Goal: Task Accomplishment & Management: Manage account settings

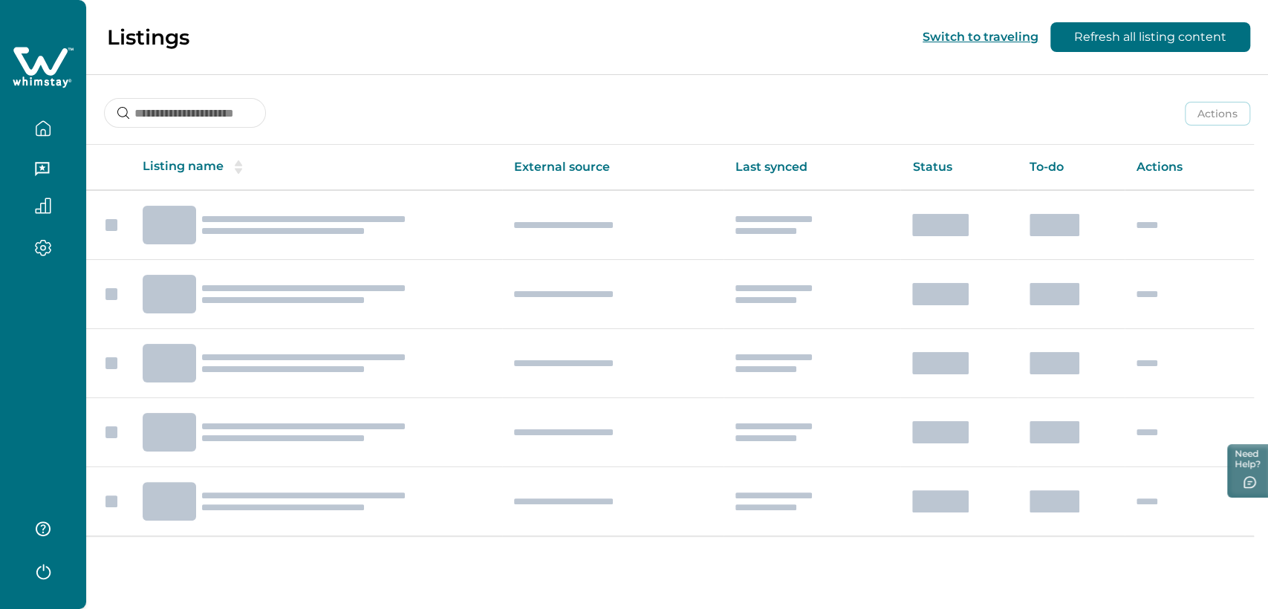
click at [53, 68] on icon at bounding box center [40, 61] width 54 height 28
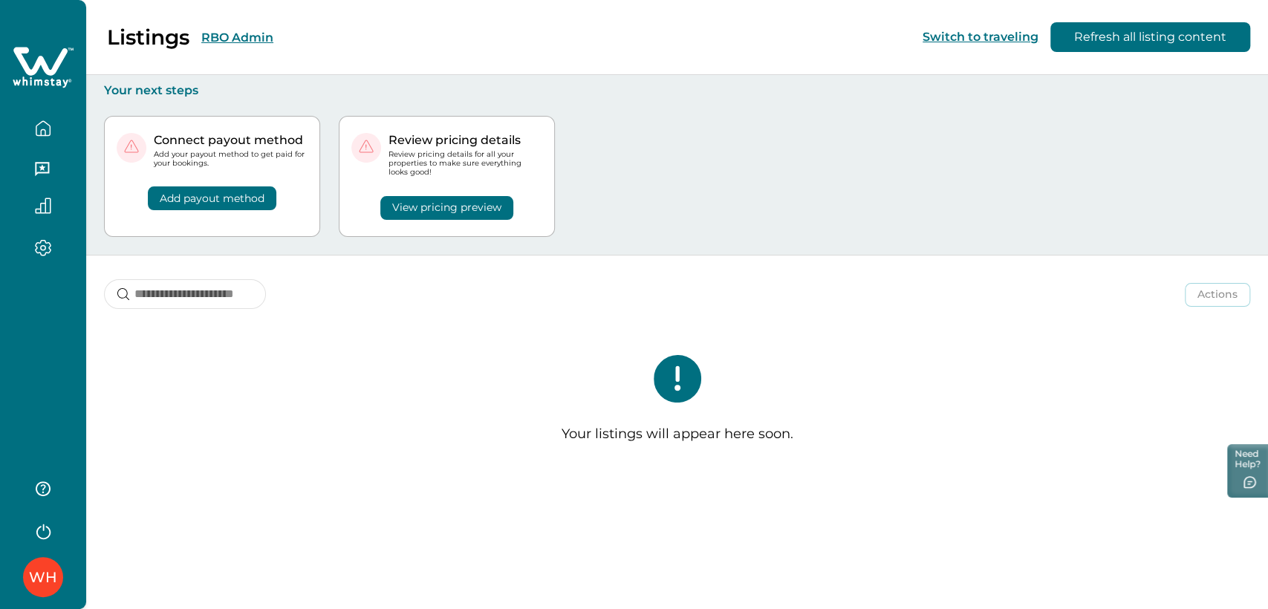
click at [53, 68] on icon at bounding box center [40, 61] width 54 height 28
click at [250, 34] on button "RBO Admin" at bounding box center [237, 37] width 72 height 14
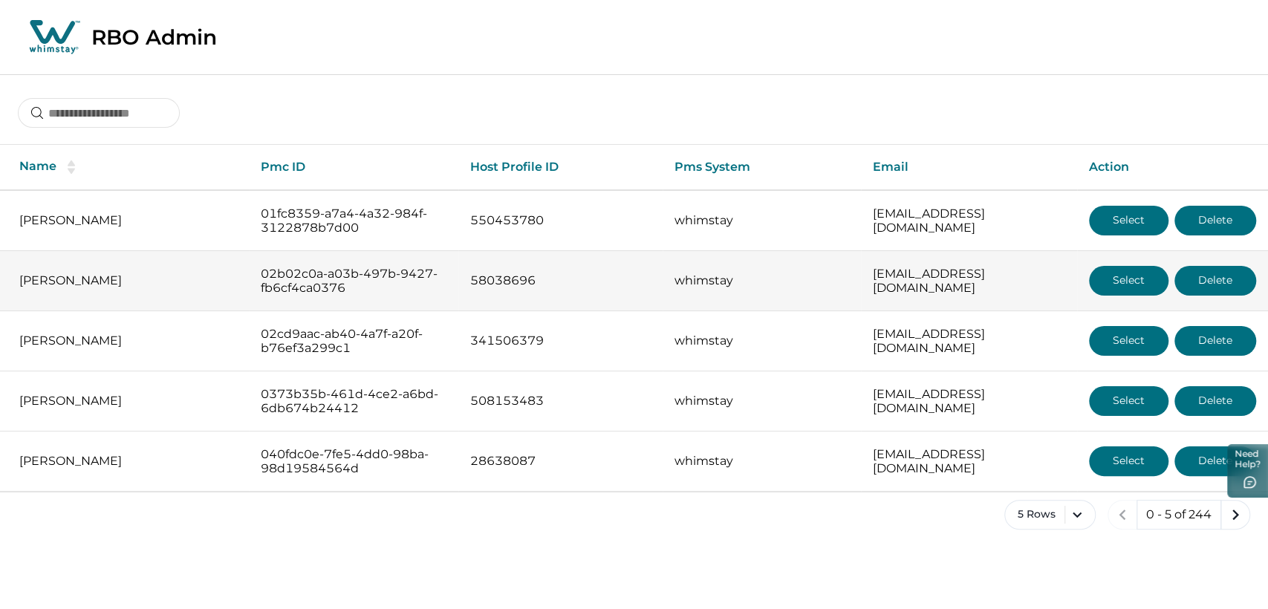
click at [1116, 282] on button "Select" at bounding box center [1128, 281] width 79 height 30
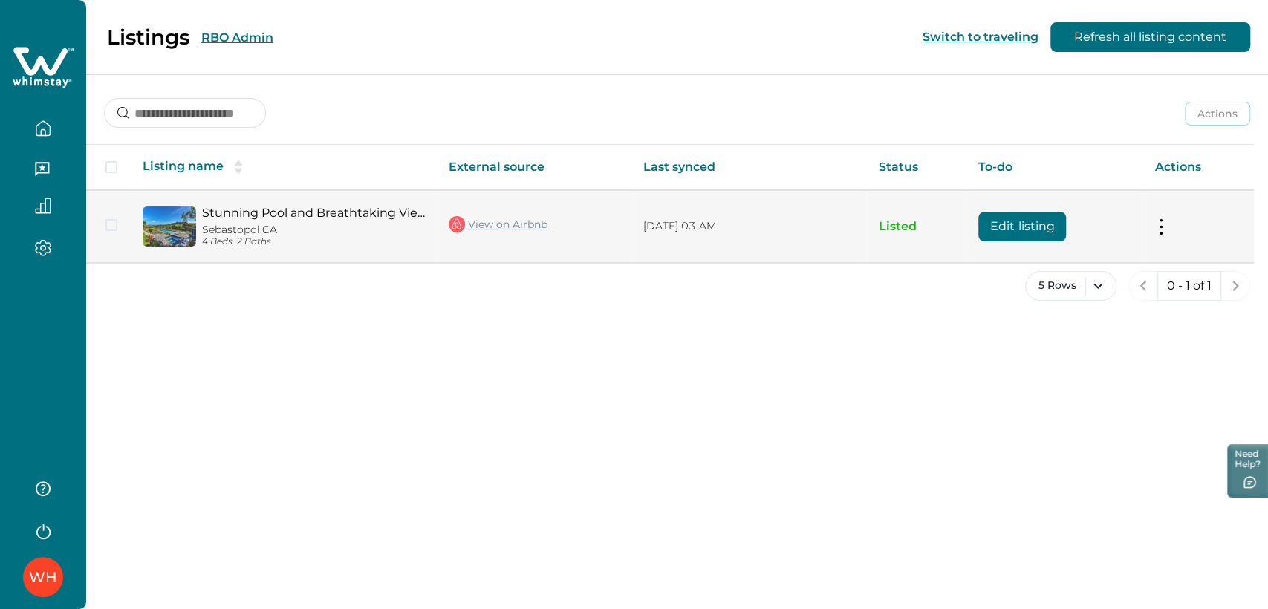
click at [250, 204] on td "Stunning Pool and Breathtaking Views - Luxurious Sonoma Retreat Sebastopol, [GE…" at bounding box center [284, 226] width 306 height 72
click at [256, 218] on link "Stunning Pool and Breathtaking Views - Luxurious Sonoma Retreat" at bounding box center [313, 213] width 223 height 14
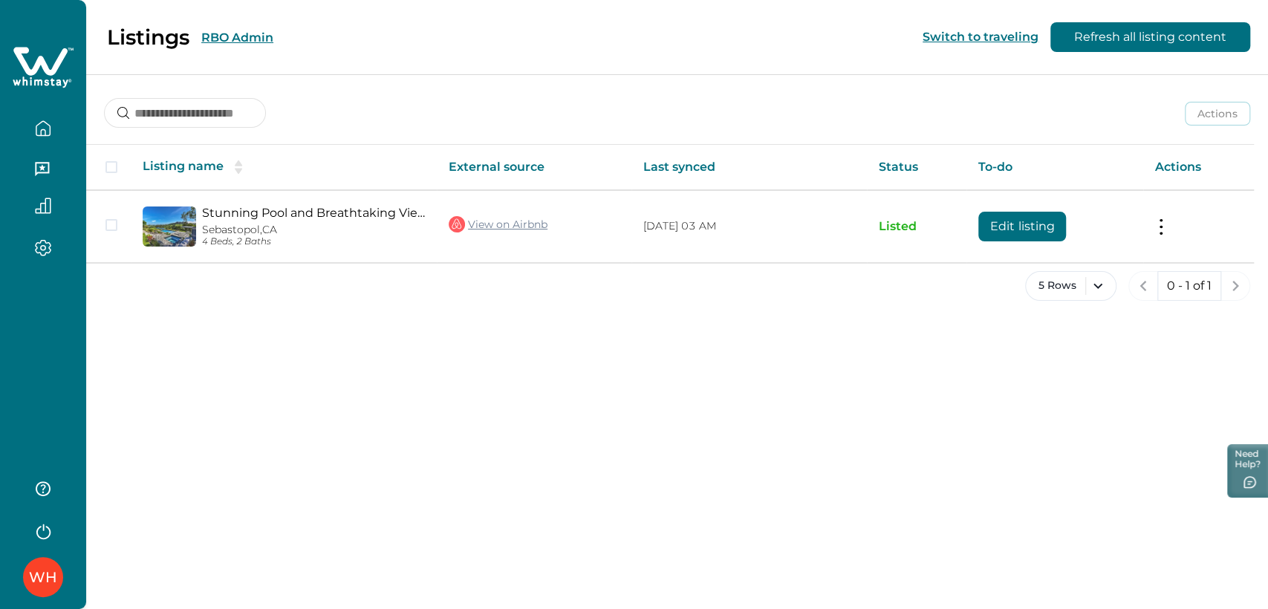
click at [256, 33] on button "RBO Admin" at bounding box center [237, 37] width 72 height 14
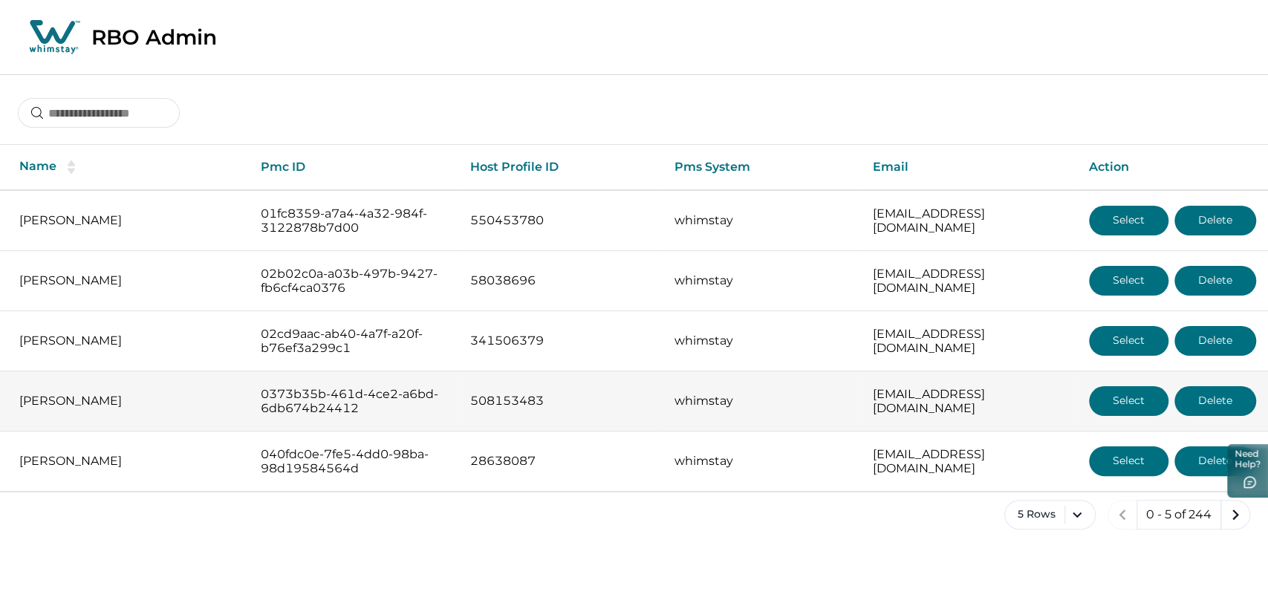
click at [1119, 398] on button "Select" at bounding box center [1128, 401] width 79 height 30
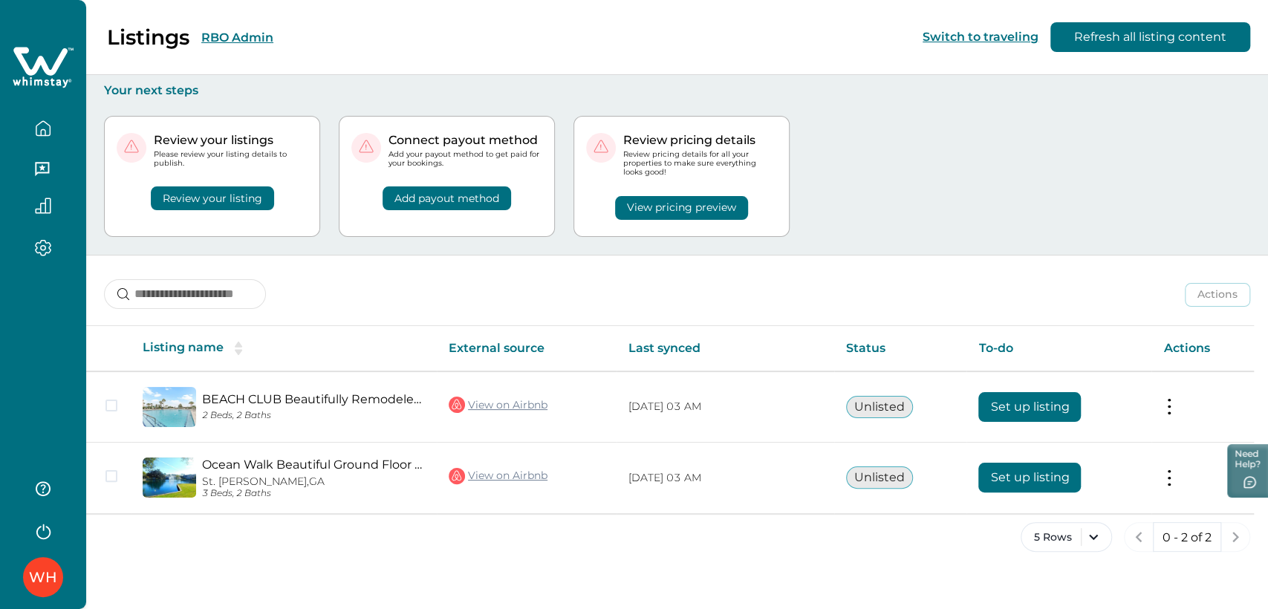
click at [229, 35] on button "RBO Admin" at bounding box center [237, 37] width 72 height 14
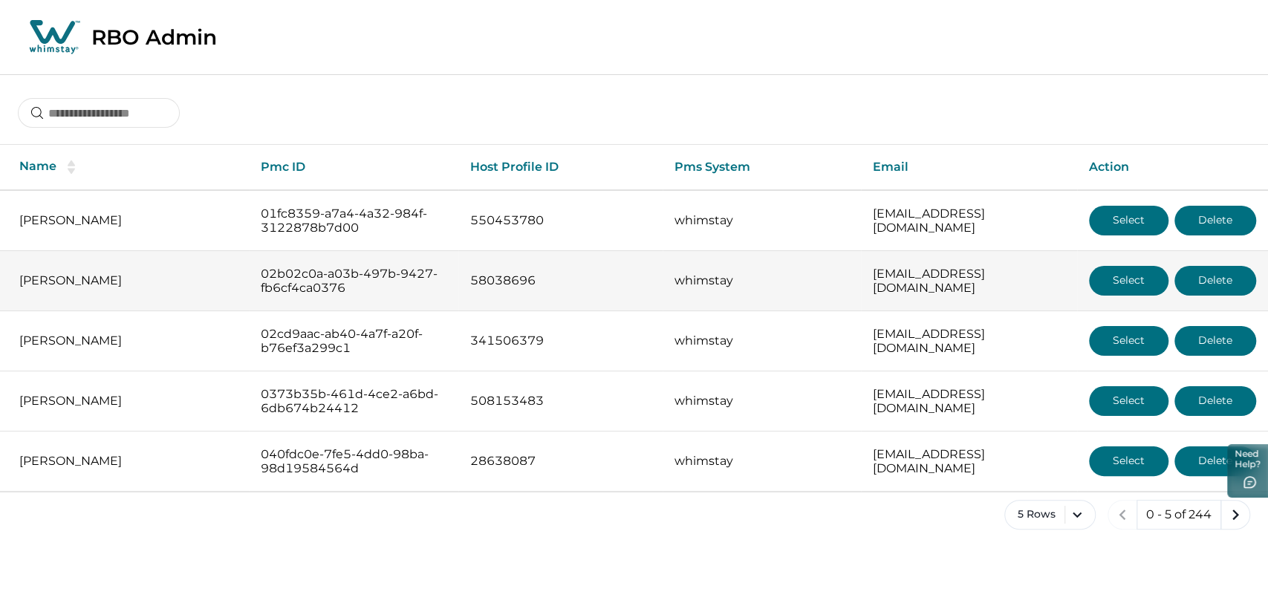
click at [1114, 271] on button "Select" at bounding box center [1128, 281] width 79 height 30
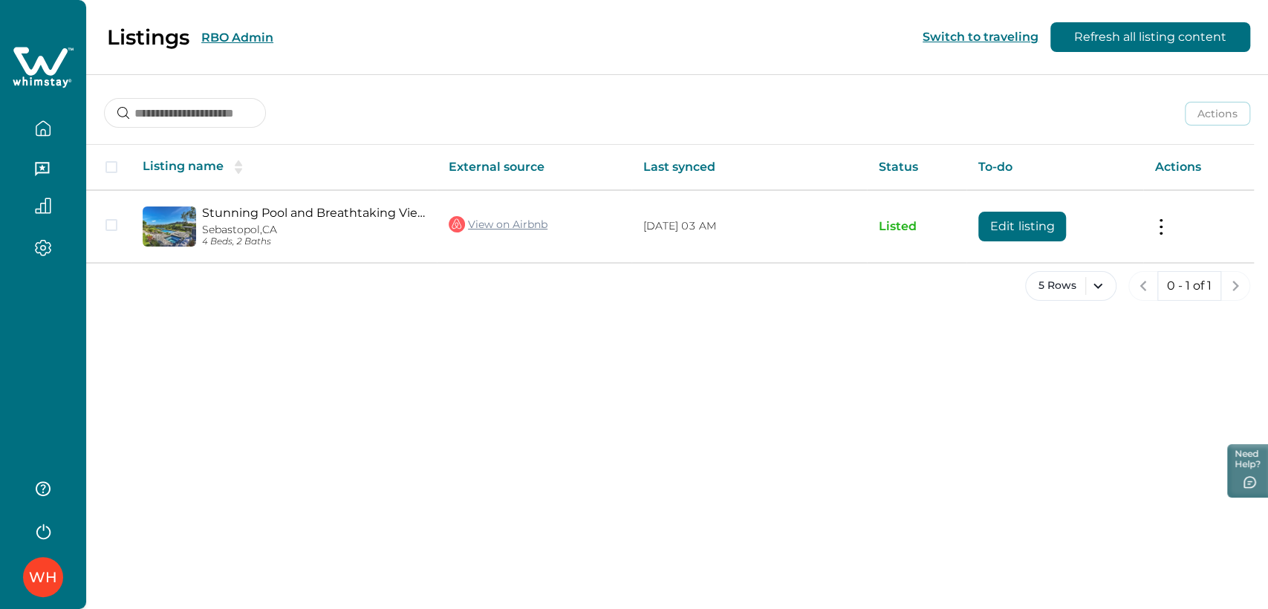
click at [233, 30] on button "RBO Admin" at bounding box center [237, 37] width 72 height 14
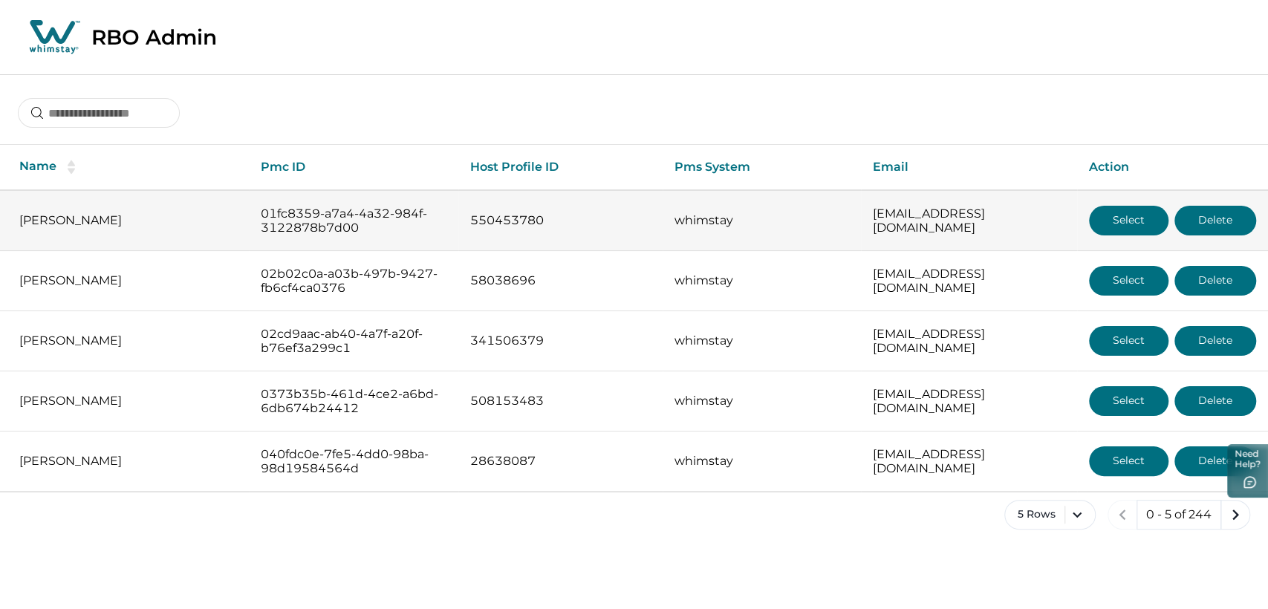
click at [1093, 215] on button "Select" at bounding box center [1128, 221] width 79 height 30
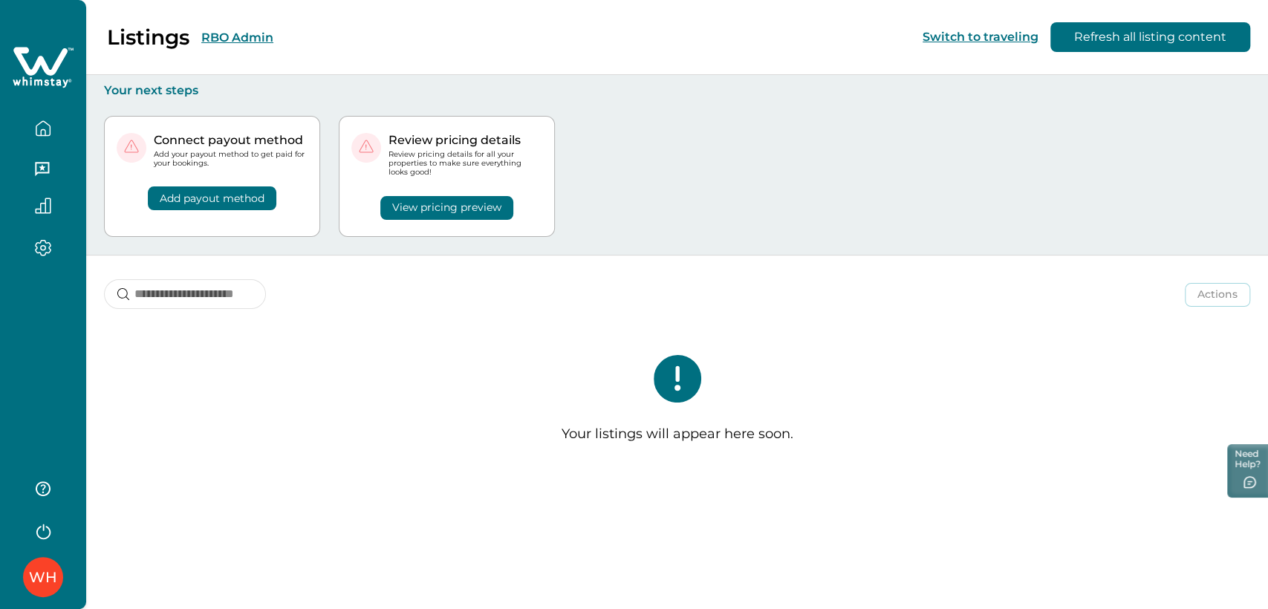
click at [226, 39] on button "RBO Admin" at bounding box center [237, 37] width 72 height 14
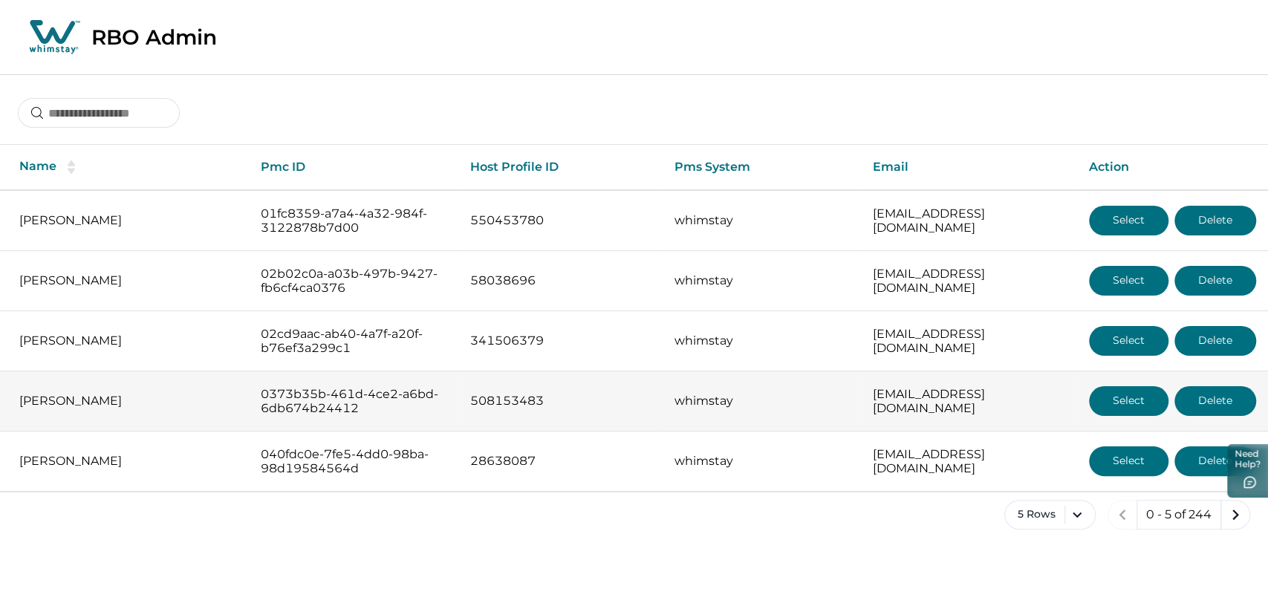
click at [1114, 399] on button "Select" at bounding box center [1128, 401] width 79 height 30
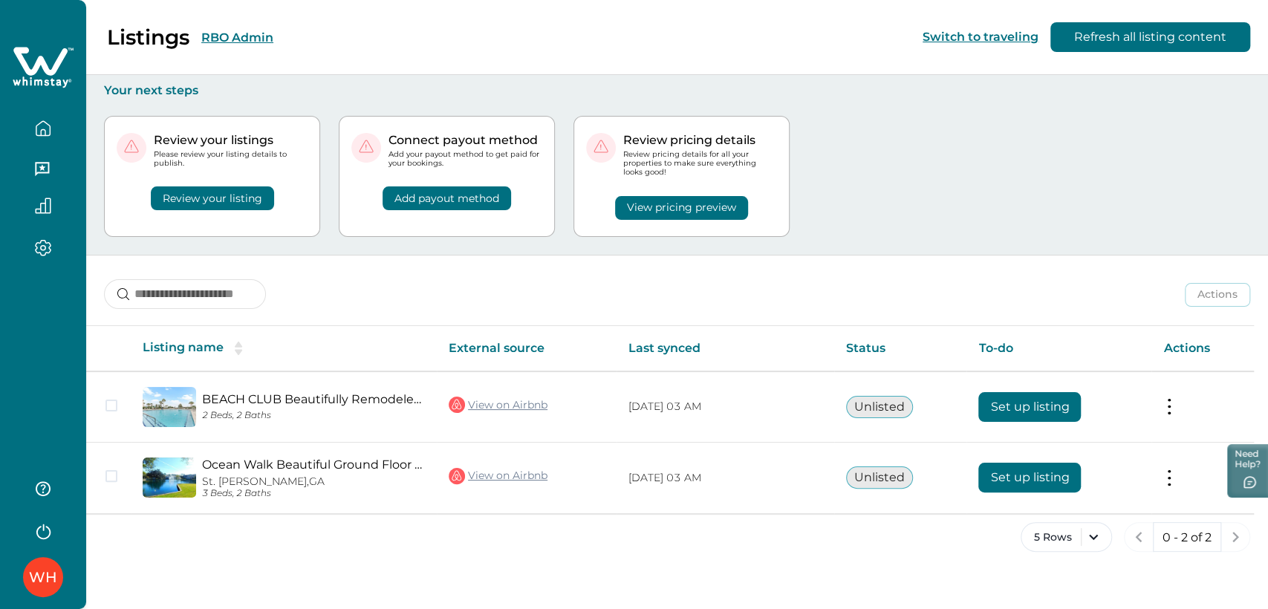
click at [235, 38] on button "RBO Admin" at bounding box center [237, 37] width 72 height 14
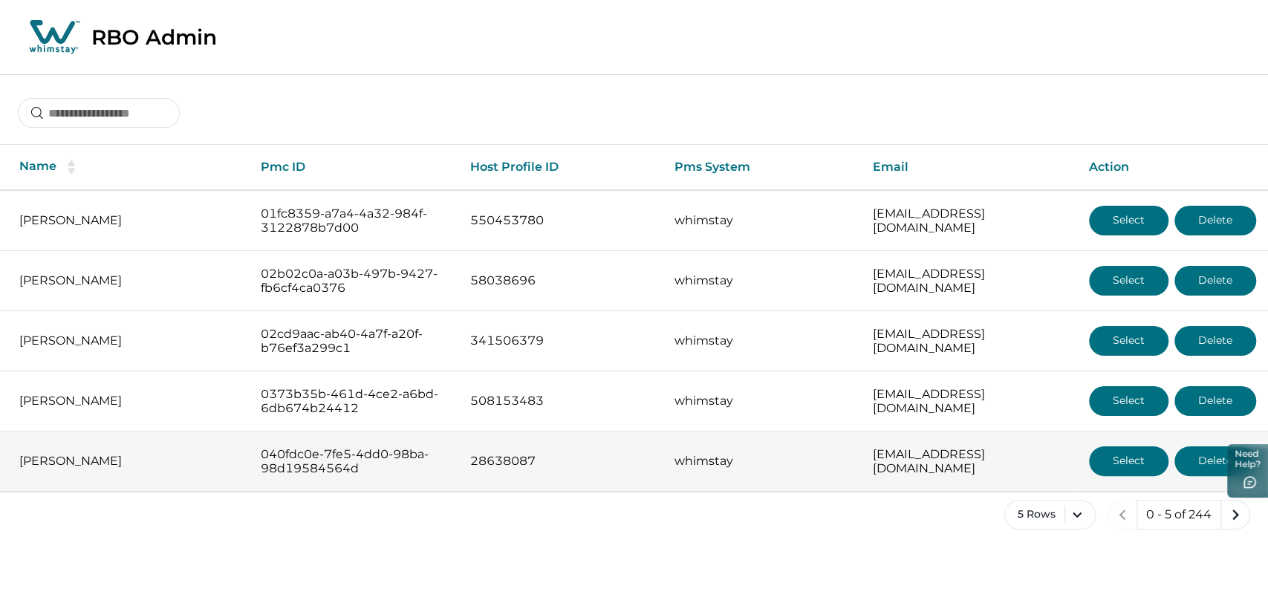
click at [1123, 465] on button "Select" at bounding box center [1128, 461] width 79 height 30
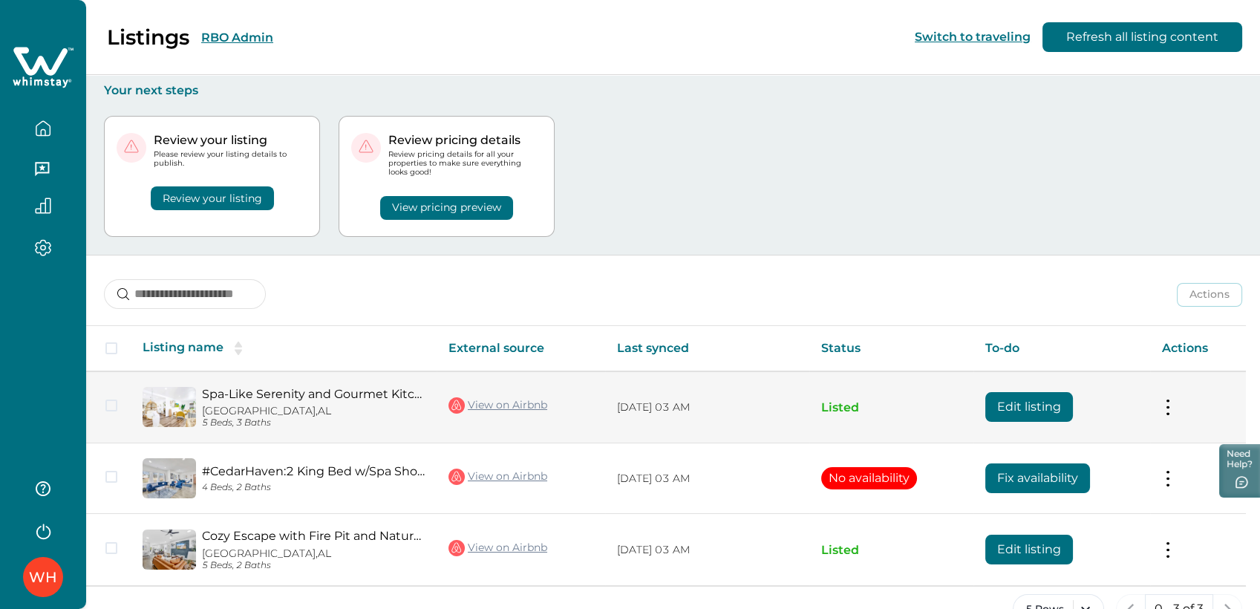
scroll to position [38, 0]
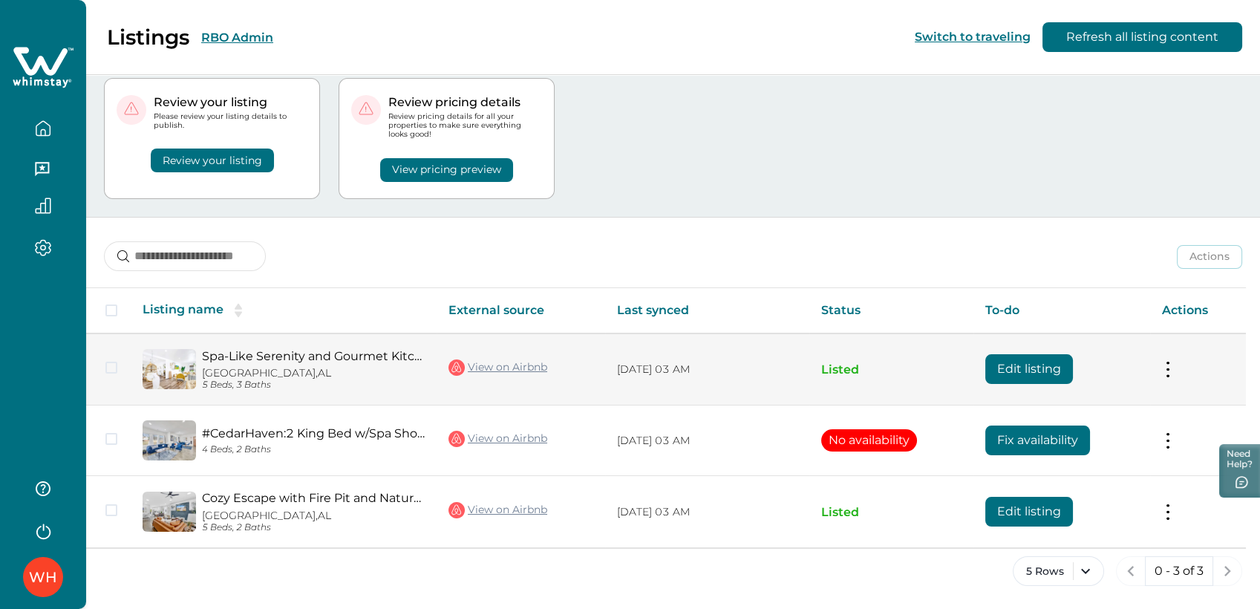
click at [285, 360] on link "Spa-Like Serenity and Gourmet Kitchen Retreat - Stunning Boho Oasis" at bounding box center [313, 356] width 223 height 14
